Goal: Find specific page/section: Find specific page/section

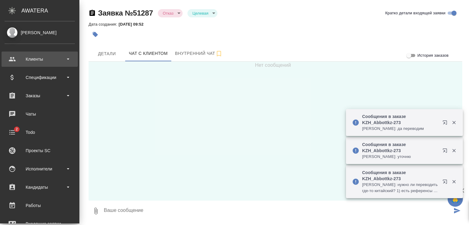
click at [33, 58] on div "Клиенты" at bounding box center [40, 59] width 70 height 9
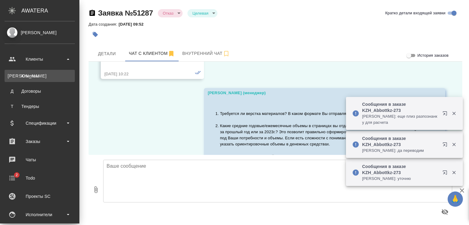
click at [28, 76] on div "Клиенты" at bounding box center [40, 76] width 64 height 6
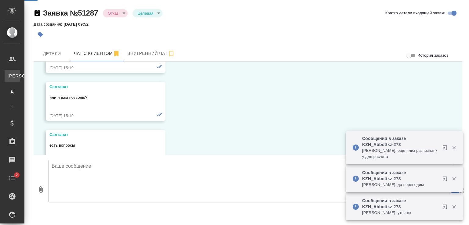
scroll to position [3911, 0]
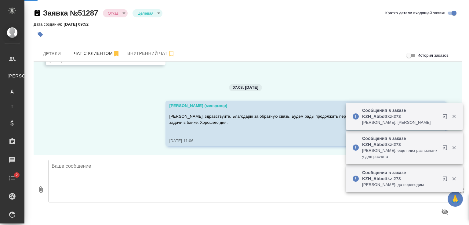
select select "RU"
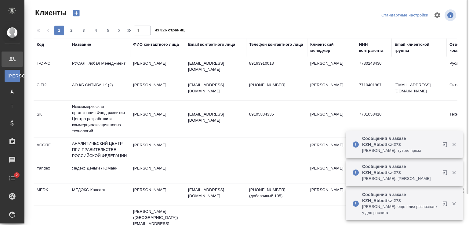
click at [89, 41] on th "Название" at bounding box center [99, 47] width 61 height 19
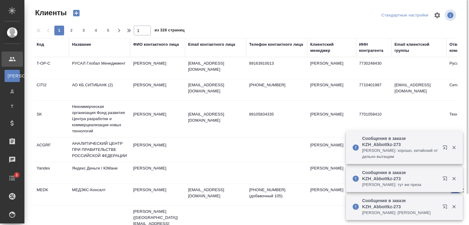
click at [89, 45] on div "Название" at bounding box center [81, 45] width 19 height 6
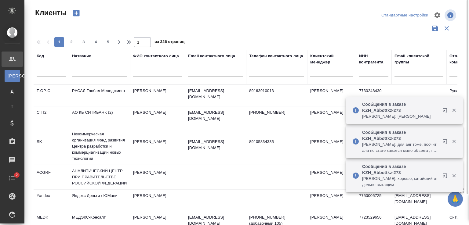
click at [99, 71] on input "text" at bounding box center [99, 73] width 55 height 8
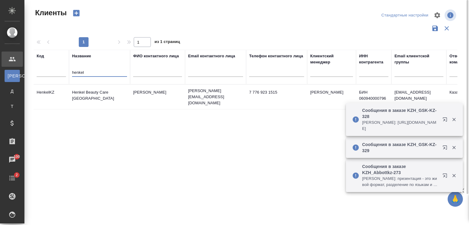
type input "henkel"
click at [97, 93] on td "Henkel Beauty Care [GEOGRAPHIC_DATA]" at bounding box center [99, 96] width 61 height 21
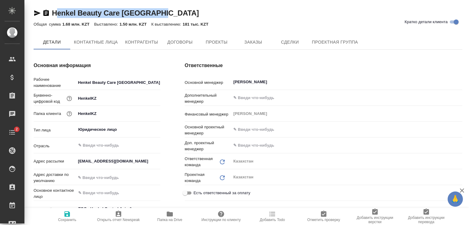
type textarea "x"
drag, startPoint x: 59, startPoint y: 8, endPoint x: 50, endPoint y: 7, distance: 8.6
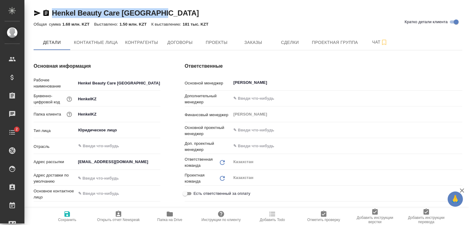
type textarea "x"
